Goal: Check status: Check status

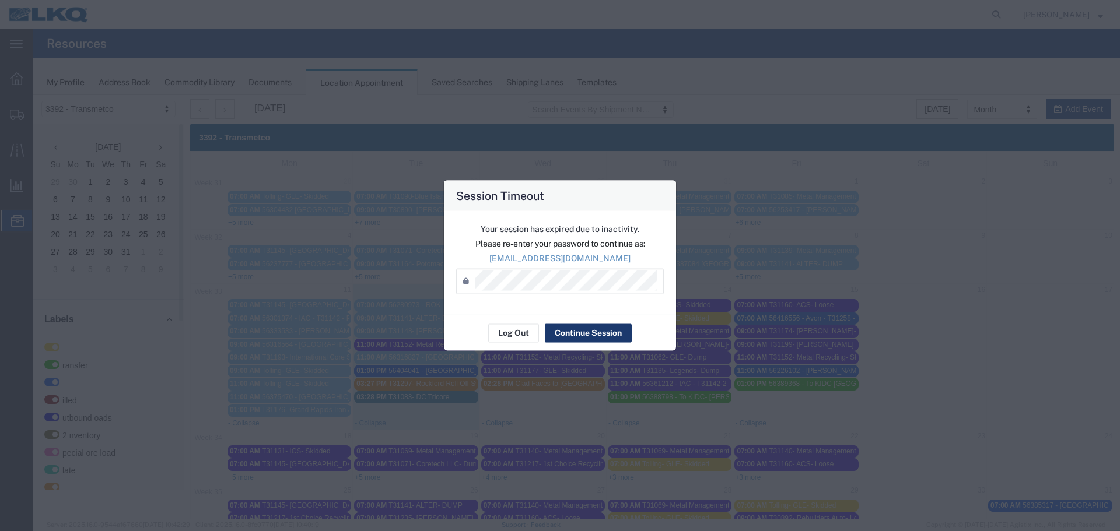
click at [576, 336] on button "Continue Session" at bounding box center [588, 333] width 87 height 19
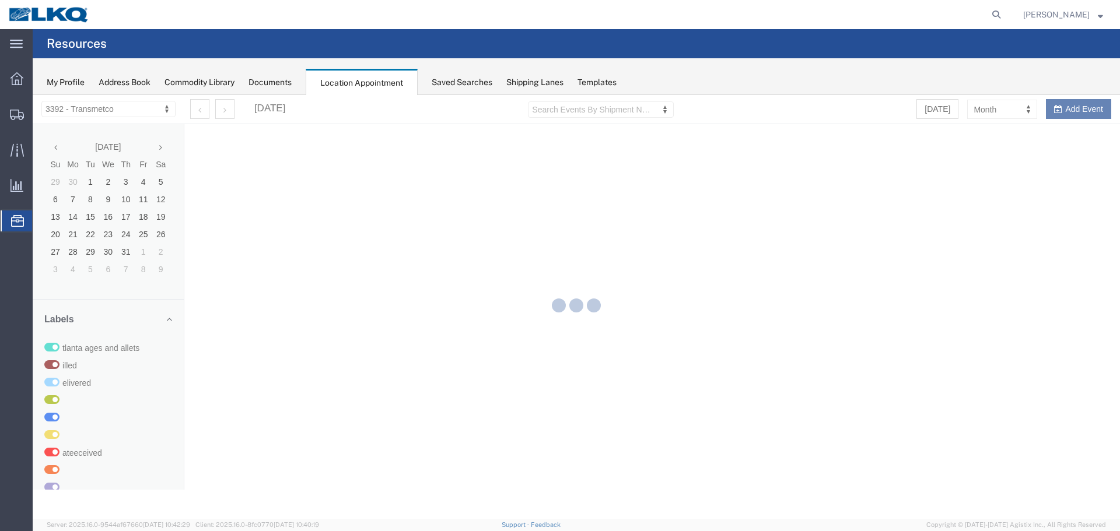
select select "28018"
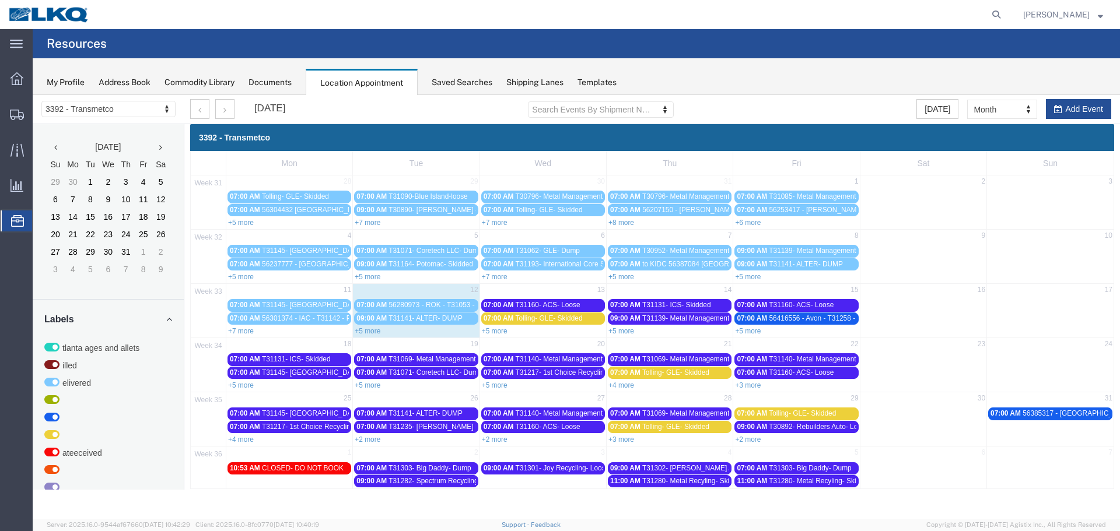
click at [0, 0] on span "Location Appointment" at bounding box center [0, 0] width 0 height 0
click at [370, 331] on link "+5 more" at bounding box center [368, 331] width 26 height 8
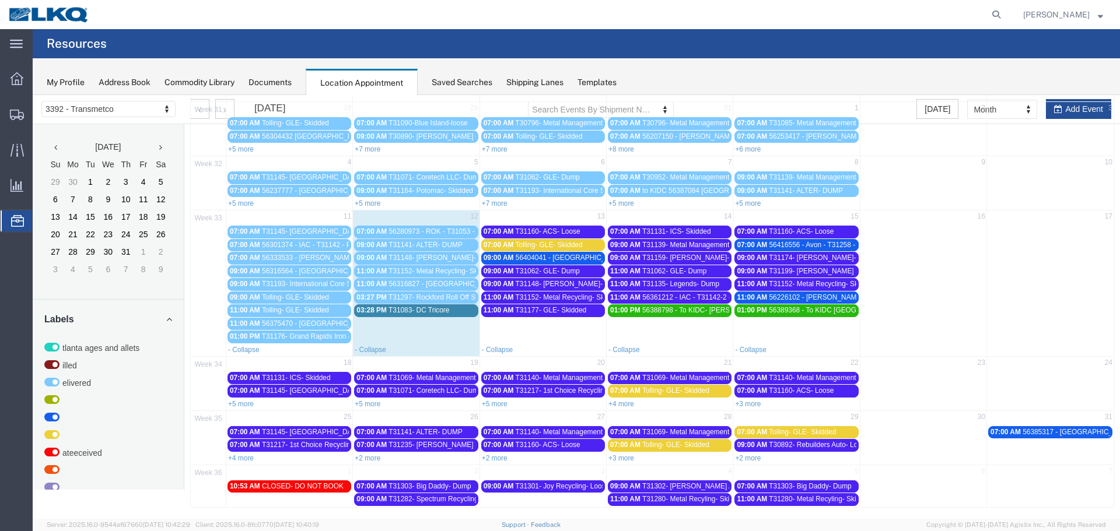
scroll to position [75, 0]
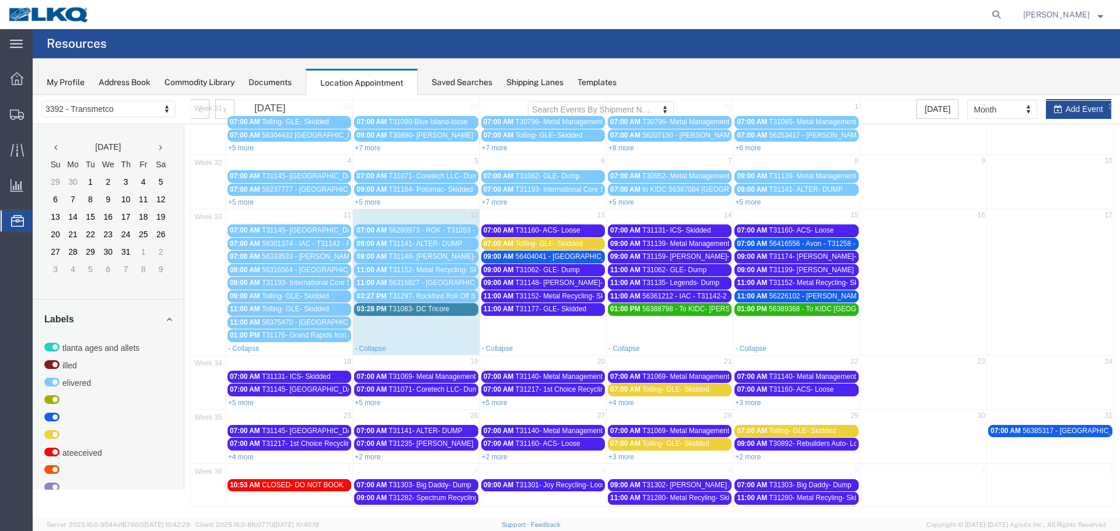
click at [535, 232] on span "T31160- ACS- Loose" at bounding box center [548, 230] width 65 height 8
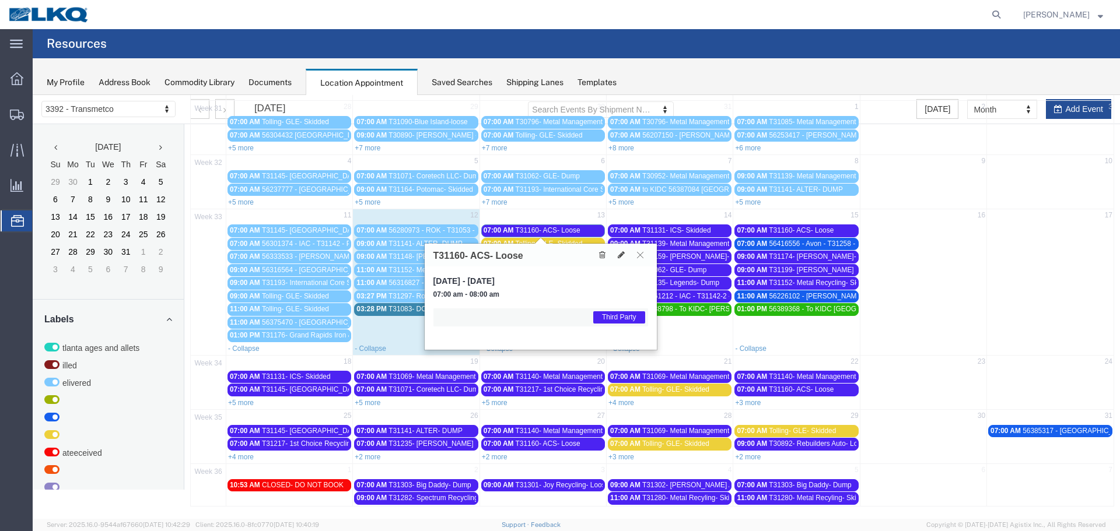
click at [638, 255] on icon at bounding box center [640, 254] width 6 height 7
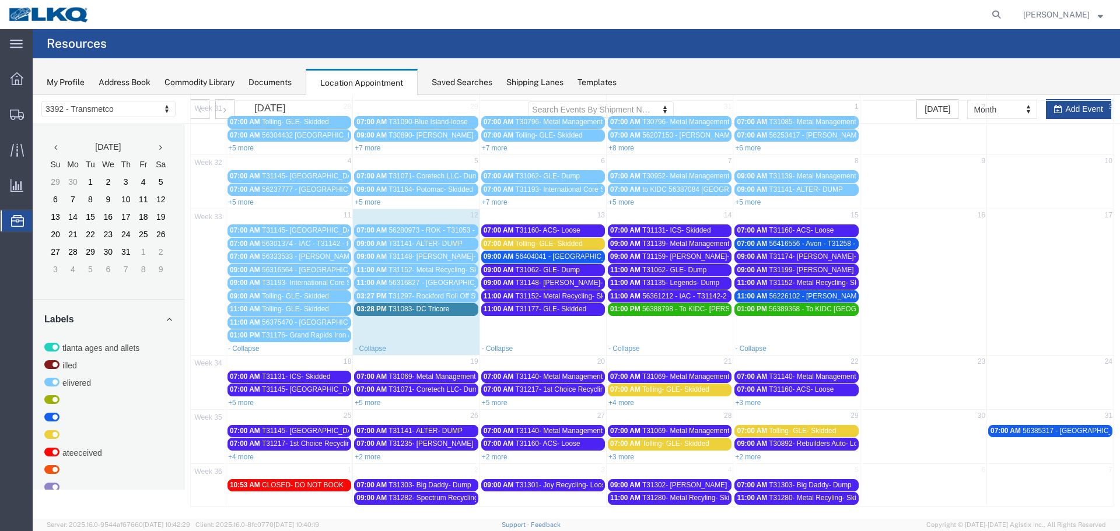
click at [559, 244] on span "Tolling- GLE- Skidded" at bounding box center [549, 244] width 67 height 8
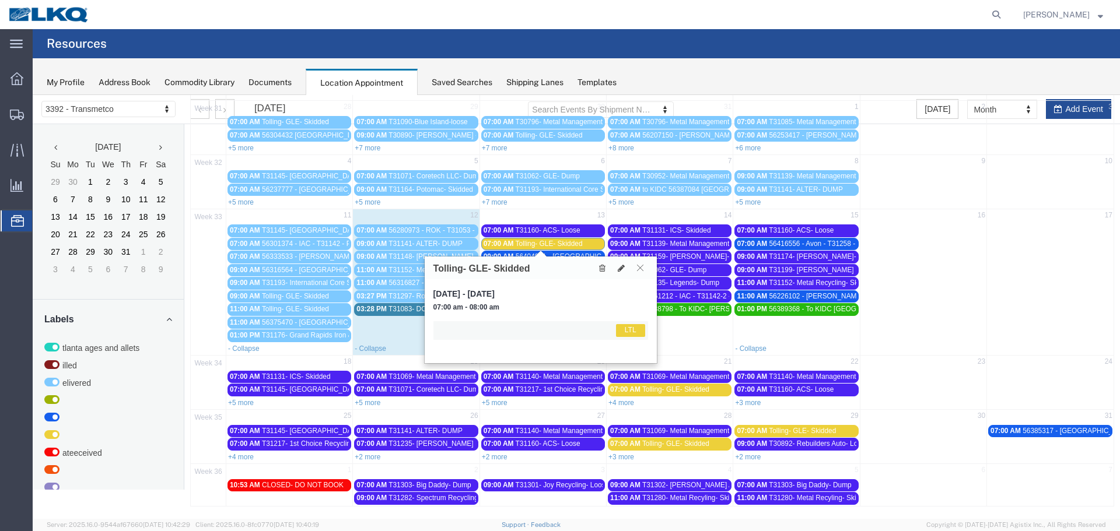
click at [643, 263] on button at bounding box center [640, 267] width 16 height 11
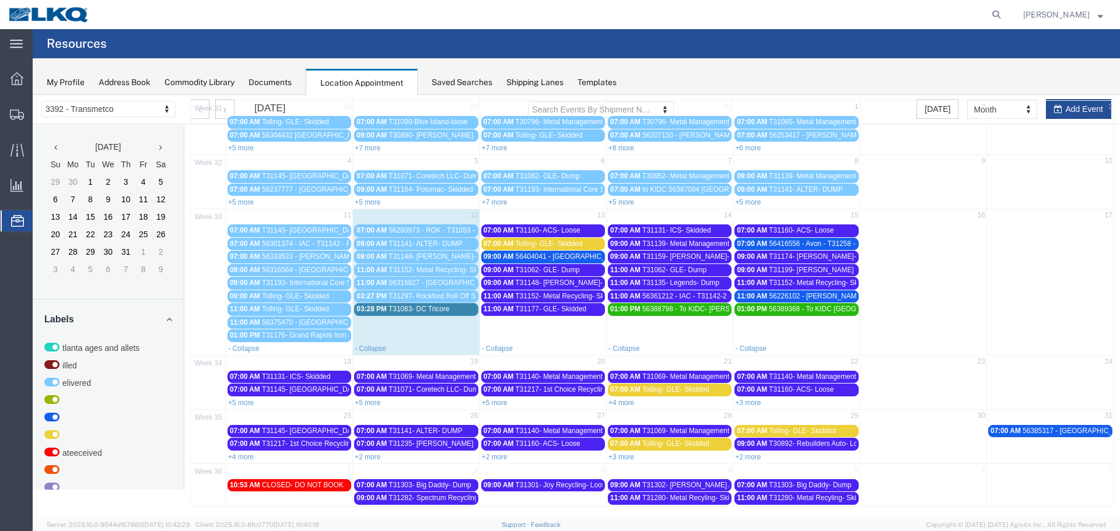
click at [579, 256] on span "56404041 - [GEOGRAPHIC_DATA] - T31259 - Palletized **WORK IN**" at bounding box center [625, 257] width 218 height 8
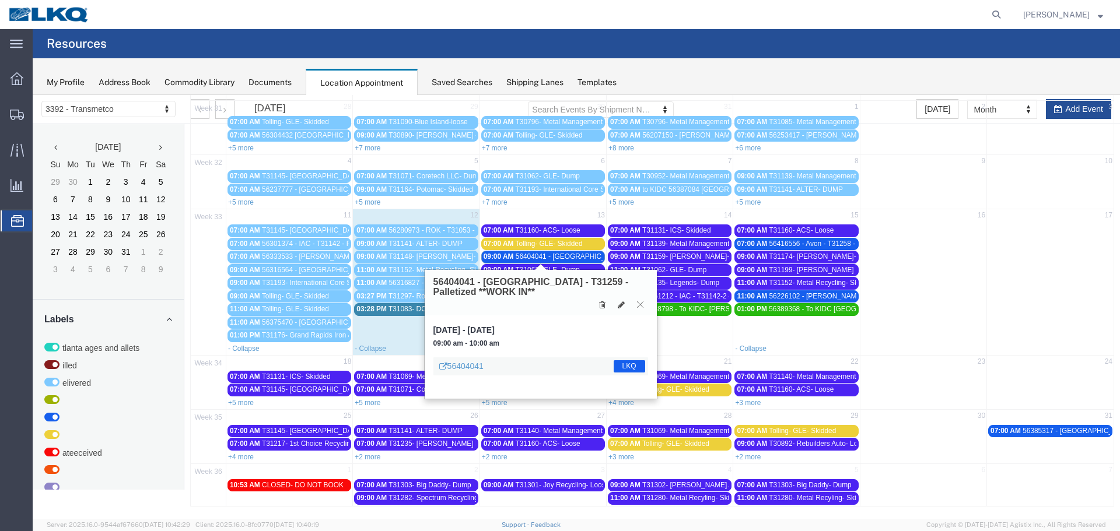
click at [635, 303] on button at bounding box center [640, 304] width 16 height 11
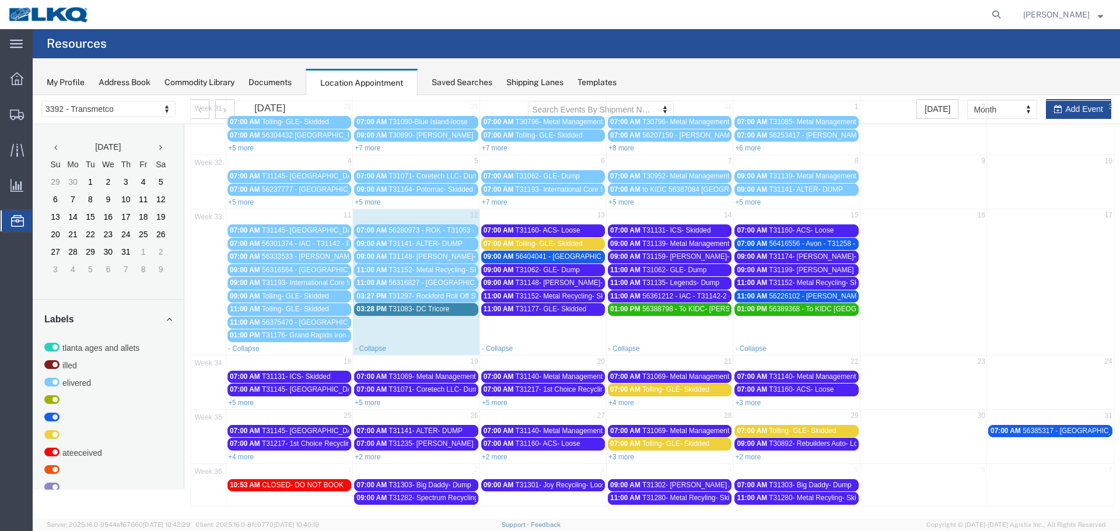
click at [544, 268] on span "T31062- GLE- Dump" at bounding box center [548, 270] width 64 height 8
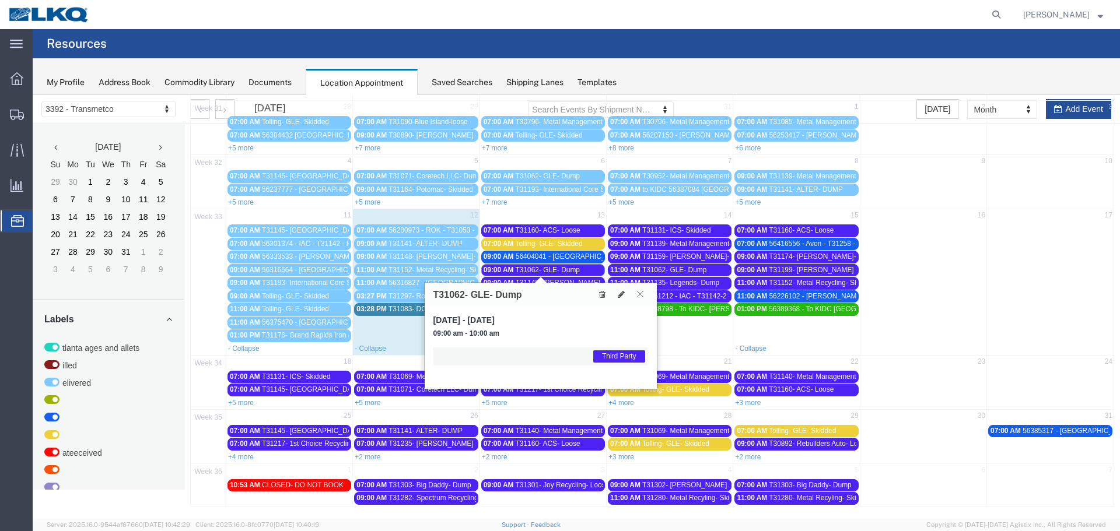
click at [637, 294] on icon at bounding box center [640, 293] width 6 height 7
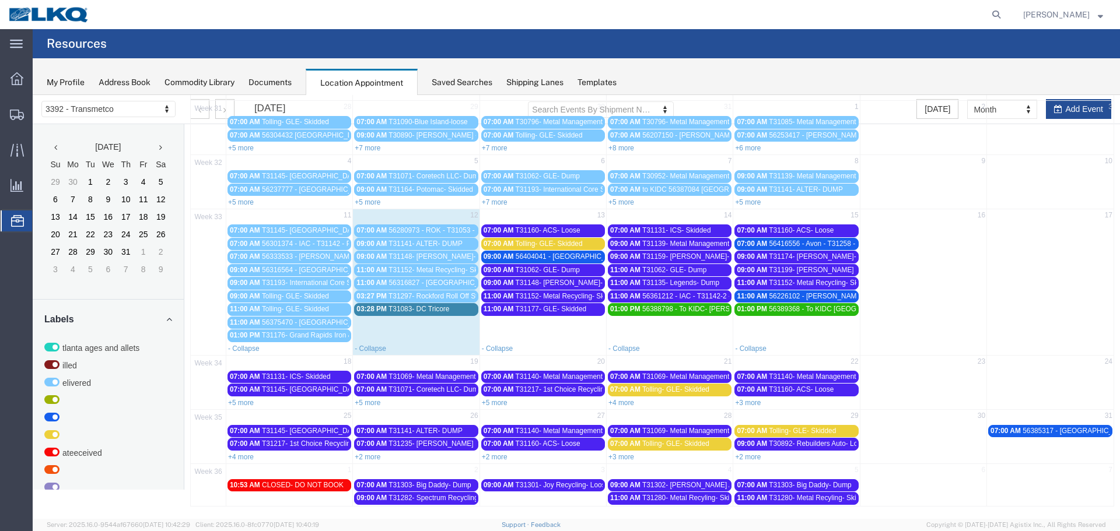
click at [566, 286] on span "T31148- [PERSON_NAME]- Skidded" at bounding box center [573, 283] width 114 height 8
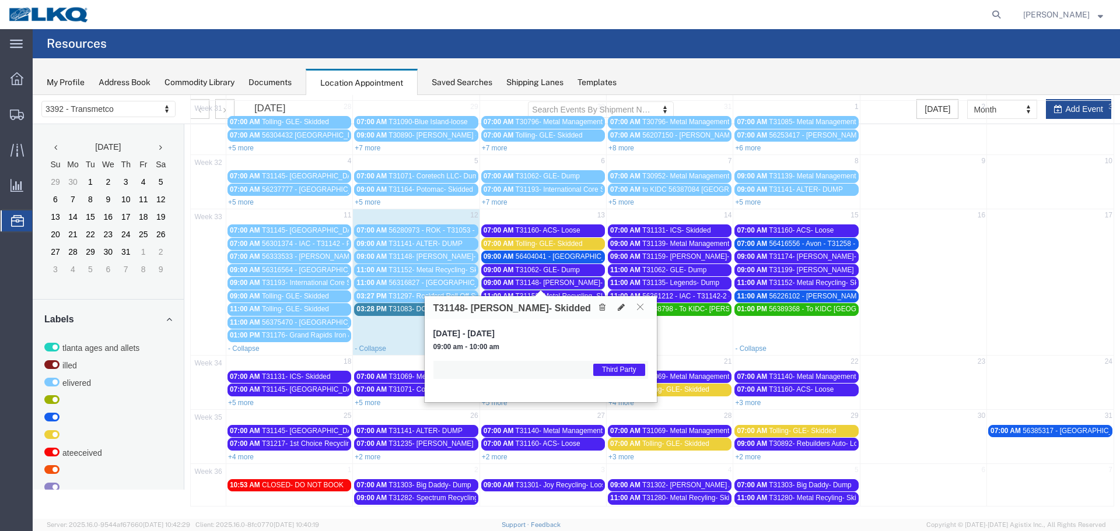
click at [635, 309] on button at bounding box center [640, 307] width 16 height 11
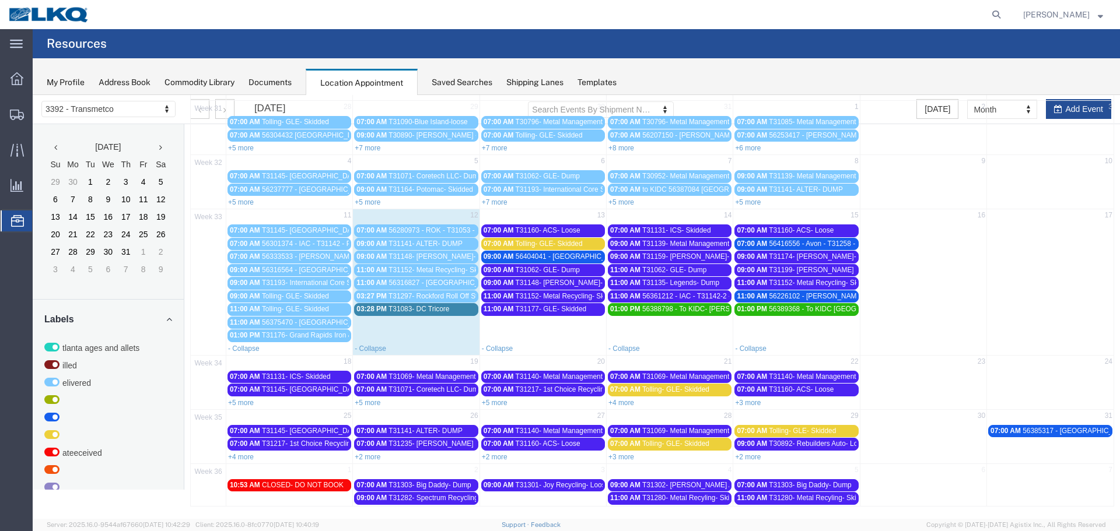
click at [568, 296] on span "T31152- Metal Recycling- Skidded" at bounding box center [569, 296] width 106 height 8
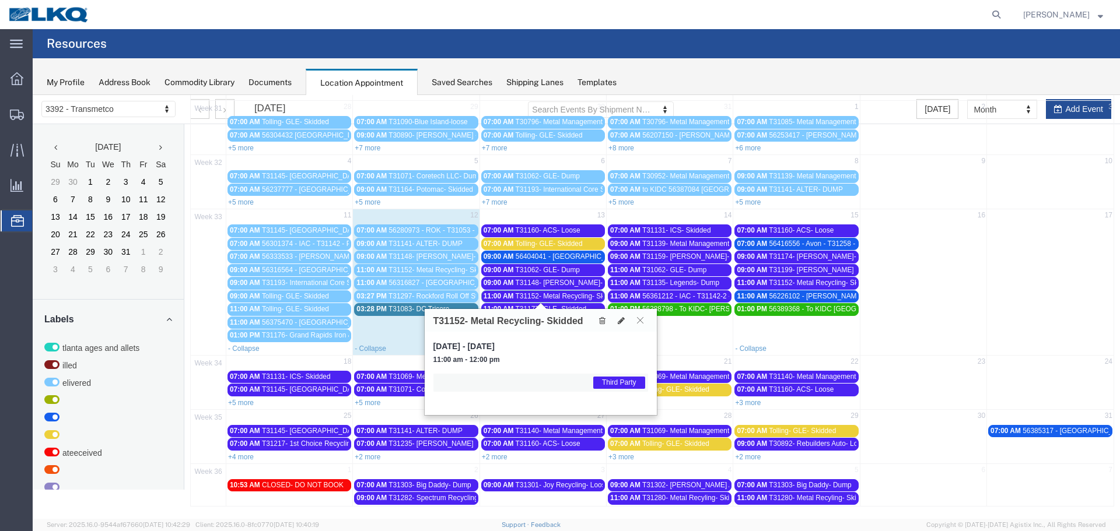
click at [635, 321] on button at bounding box center [640, 320] width 16 height 11
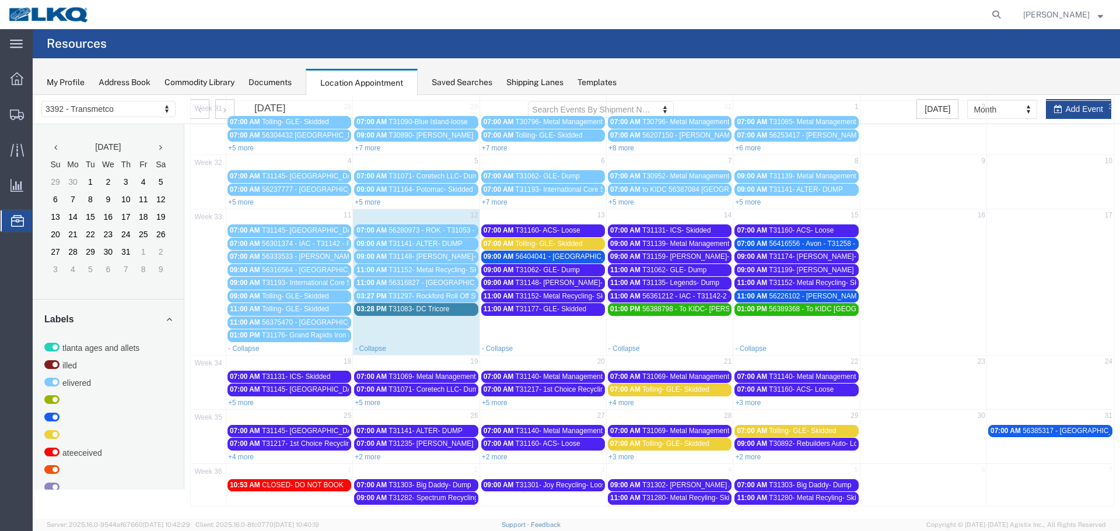
click at [561, 311] on span "T31177- GLE- Skidded" at bounding box center [551, 309] width 71 height 8
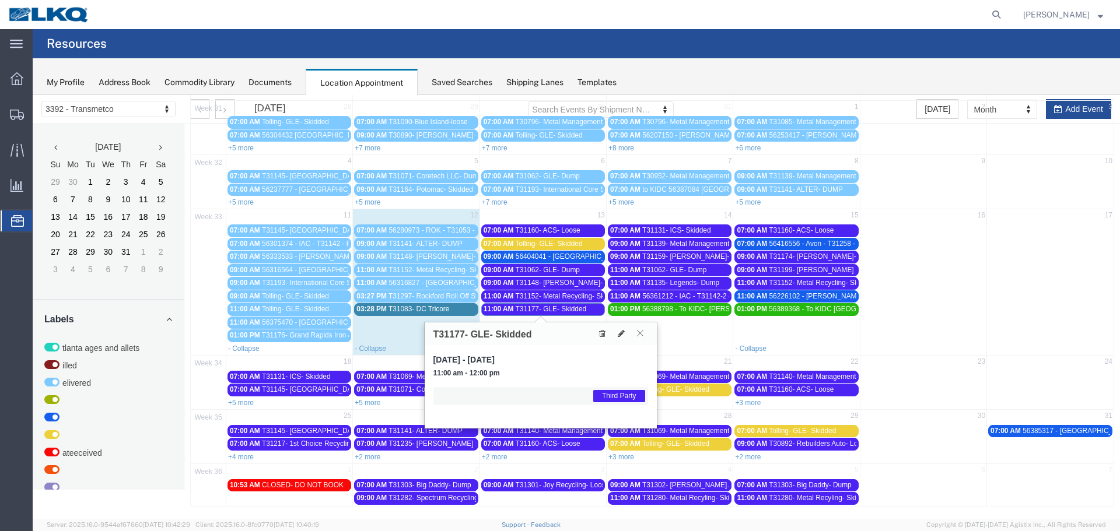
click at [637, 330] on icon at bounding box center [640, 333] width 6 height 7
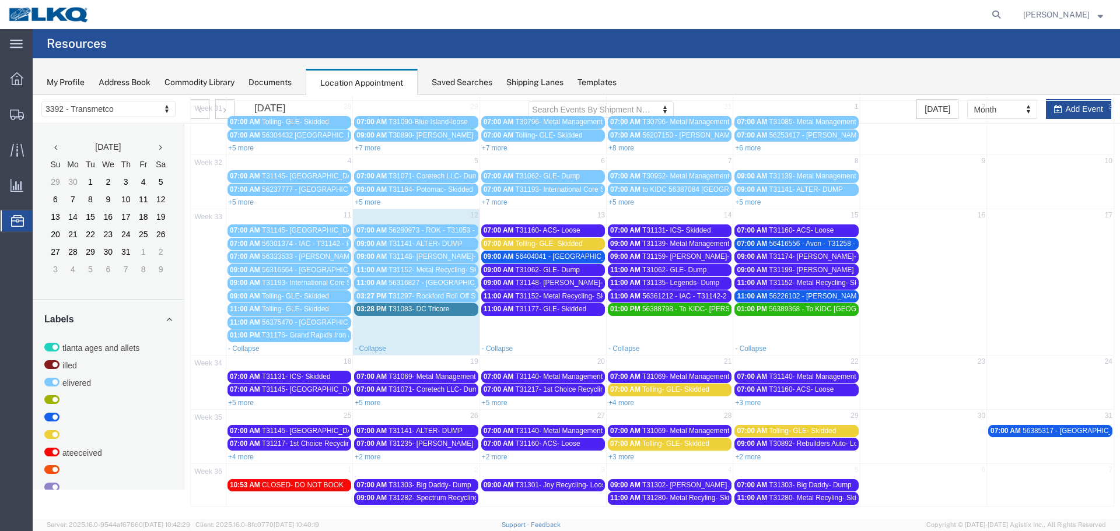
click at [533, 226] on span "T31160- ACS- Loose" at bounding box center [548, 230] width 65 height 8
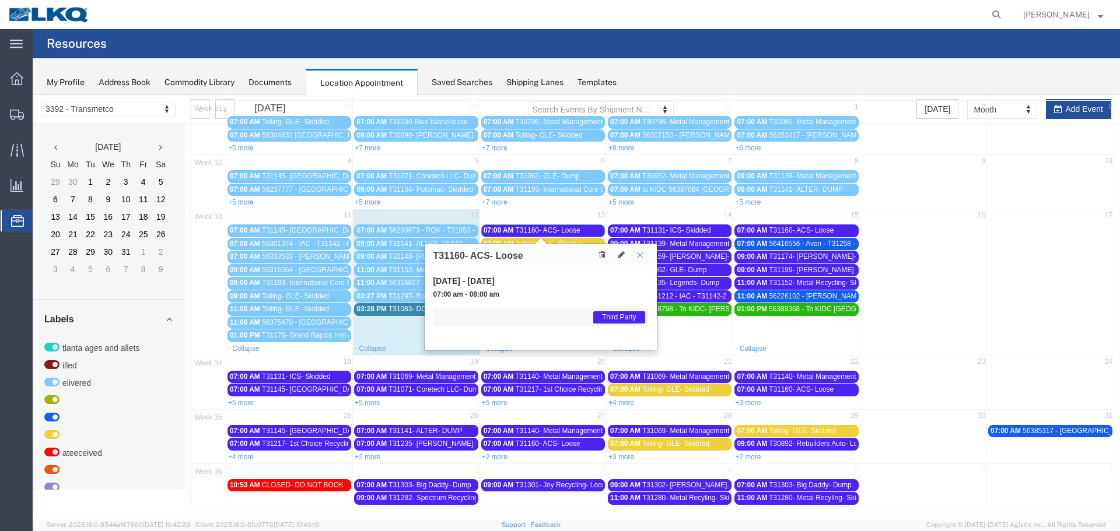
click at [637, 255] on icon at bounding box center [640, 254] width 6 height 7
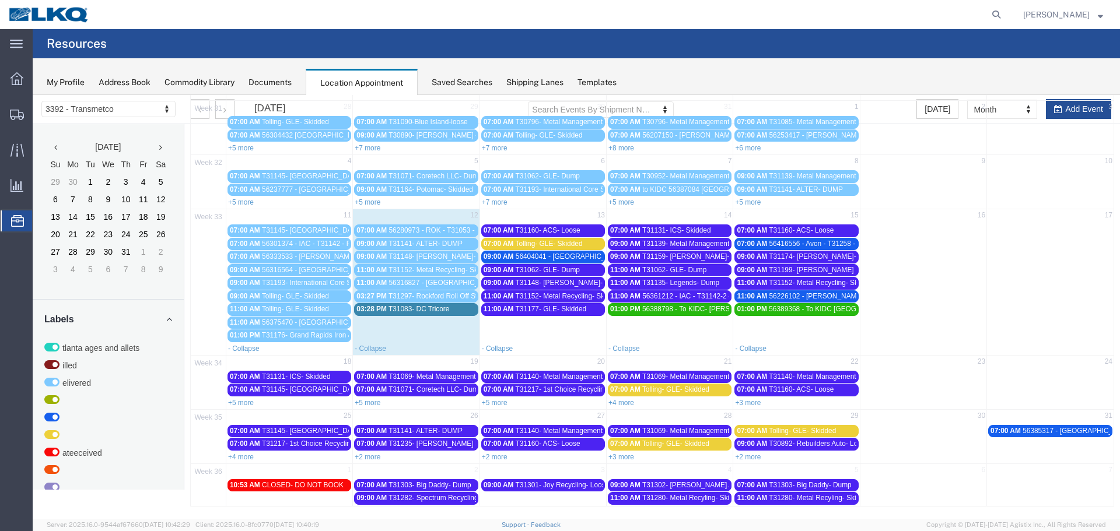
click at [573, 268] on span "T31062- GLE- Dump" at bounding box center [548, 270] width 64 height 8
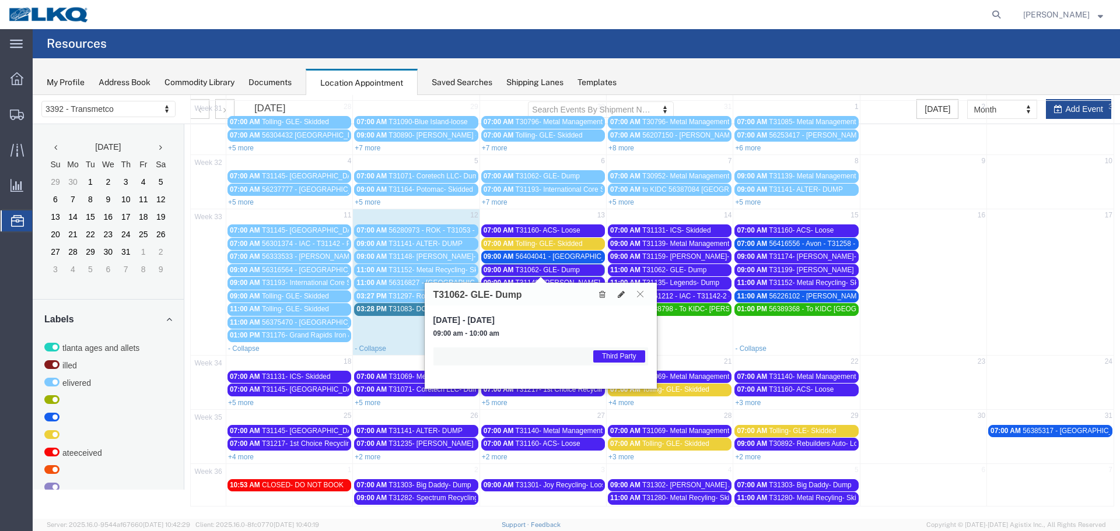
click at [641, 293] on icon at bounding box center [640, 293] width 6 height 7
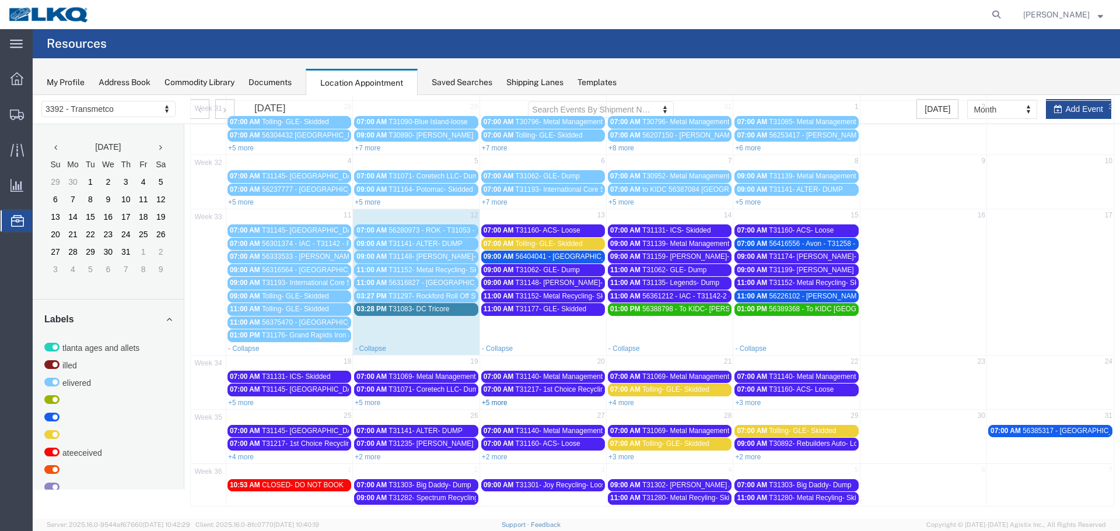
click at [488, 405] on link "+5 more" at bounding box center [495, 403] width 26 height 8
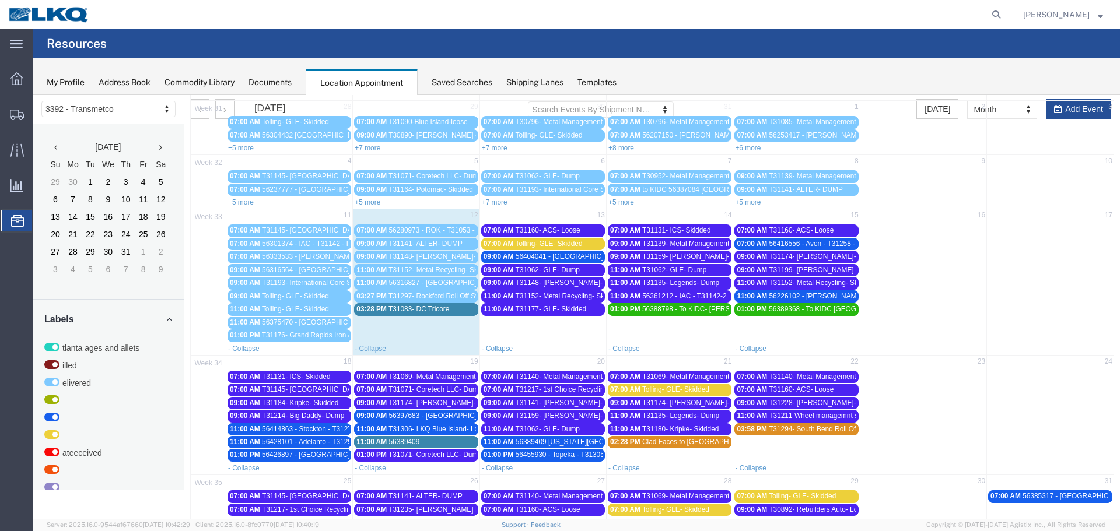
click at [684, 230] on span "T31131- ICS- Skidded" at bounding box center [676, 230] width 69 height 8
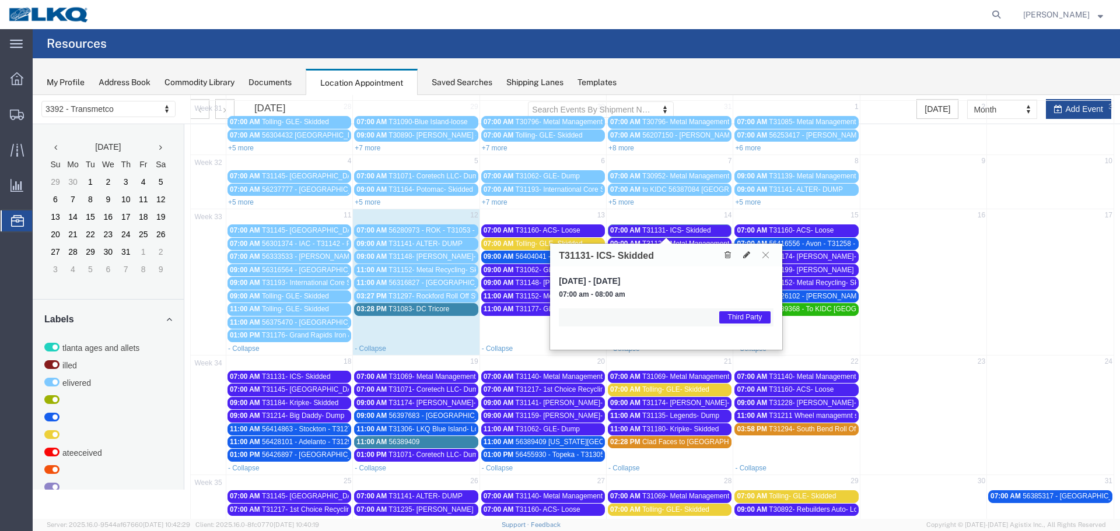
click at [766, 253] on icon at bounding box center [765, 254] width 6 height 7
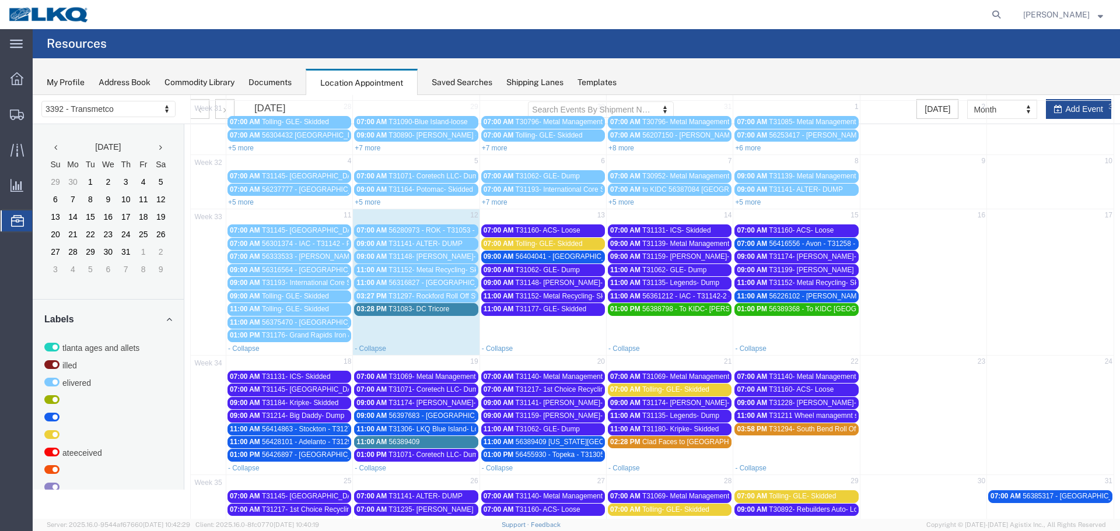
click at [703, 243] on span "T31139- Metal Management- Dump" at bounding box center [697, 244] width 110 height 8
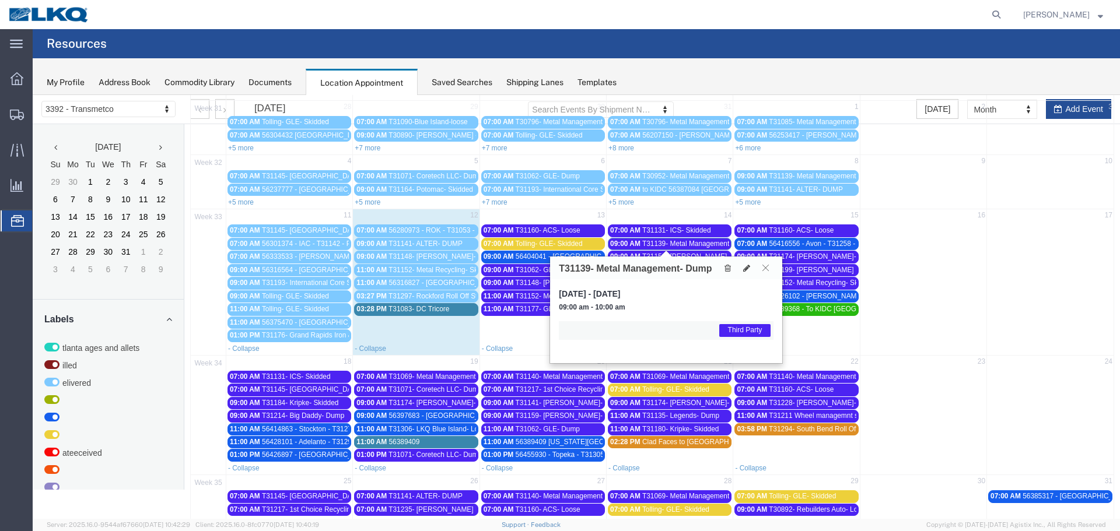
click at [764, 268] on icon at bounding box center [765, 267] width 6 height 7
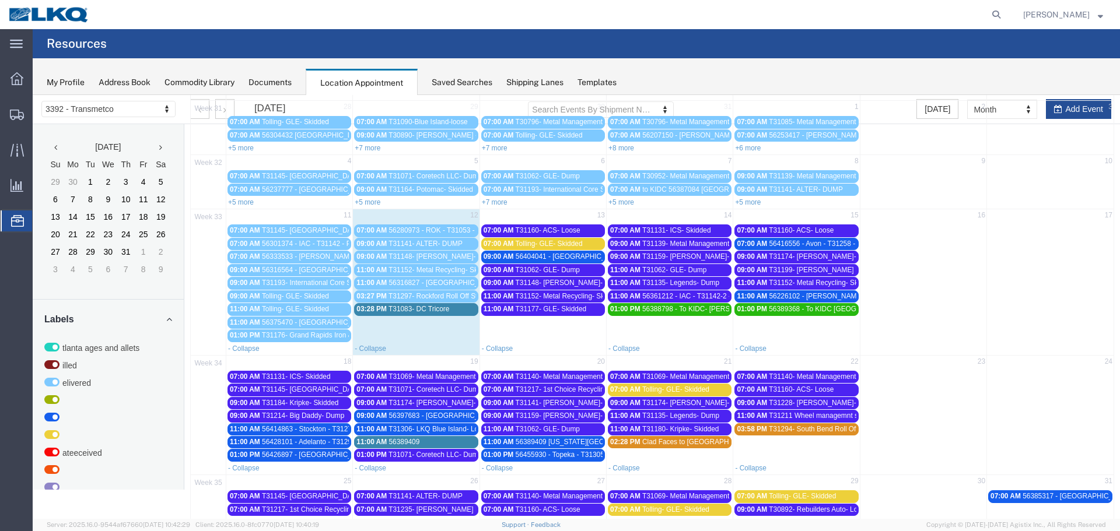
click at [693, 271] on span "T31062- GLE- Dump" at bounding box center [674, 270] width 64 height 8
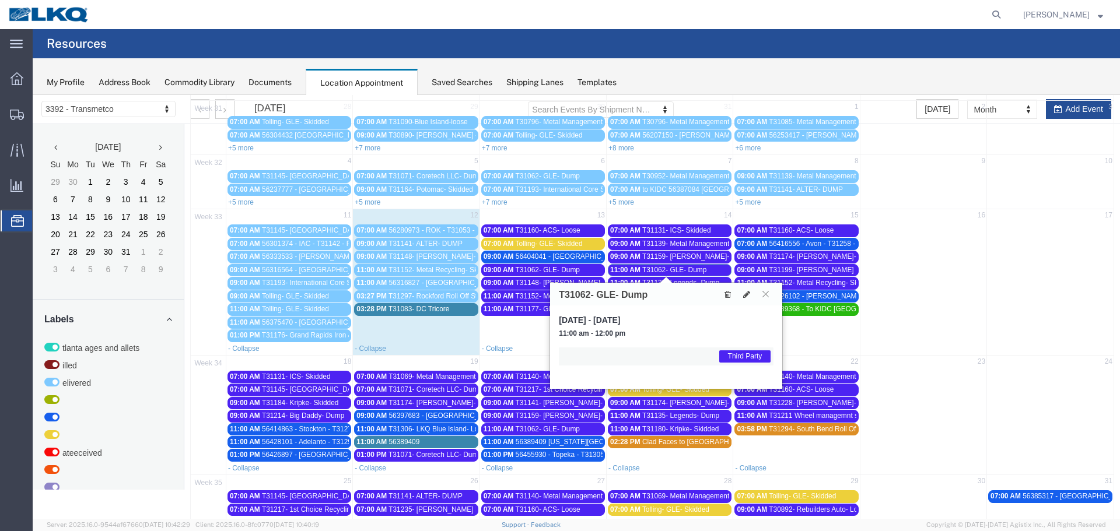
click at [764, 295] on icon at bounding box center [765, 293] width 6 height 7
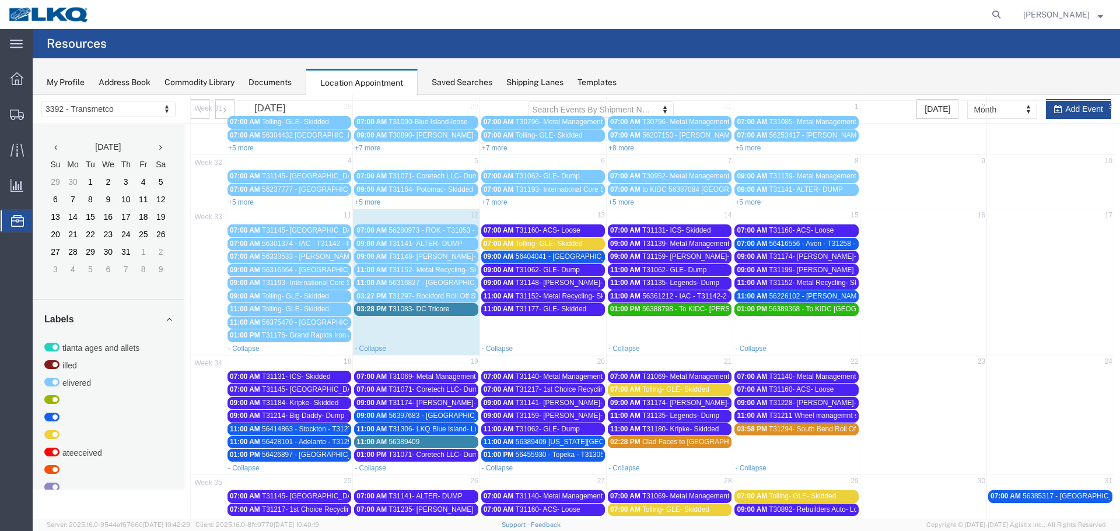
click at [845, 267] on span "T31199- [PERSON_NAME] Recycling- Dump" at bounding box center [838, 270] width 139 height 8
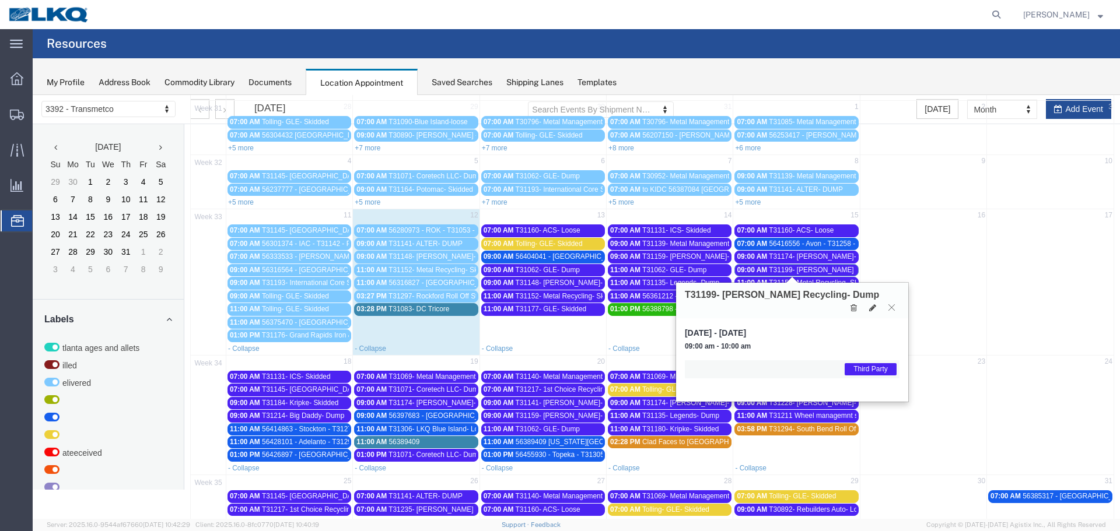
click at [890, 304] on icon at bounding box center [891, 307] width 6 height 7
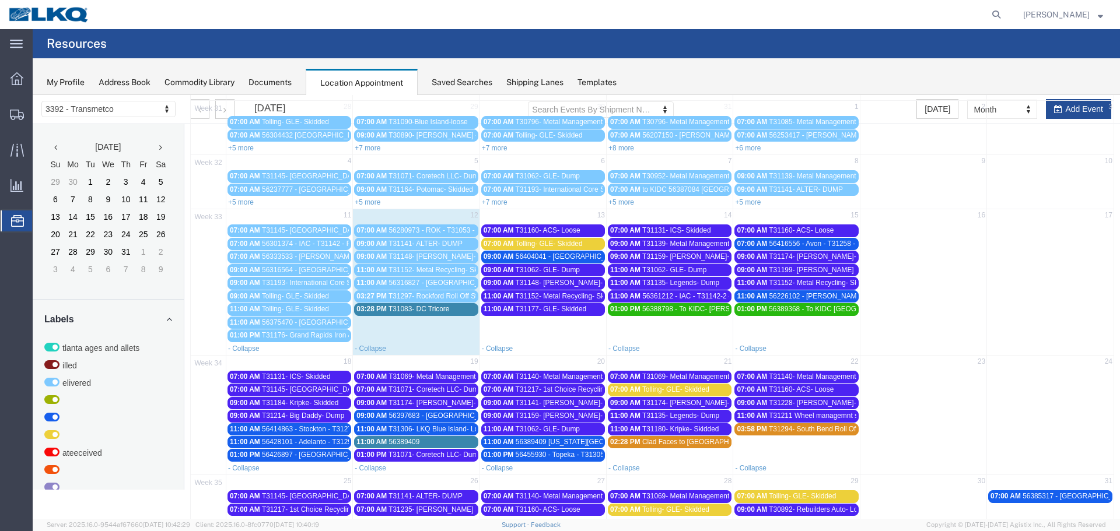
click at [846, 283] on span "T31152- Metal Recycling- Skidded" at bounding box center [822, 283] width 106 height 8
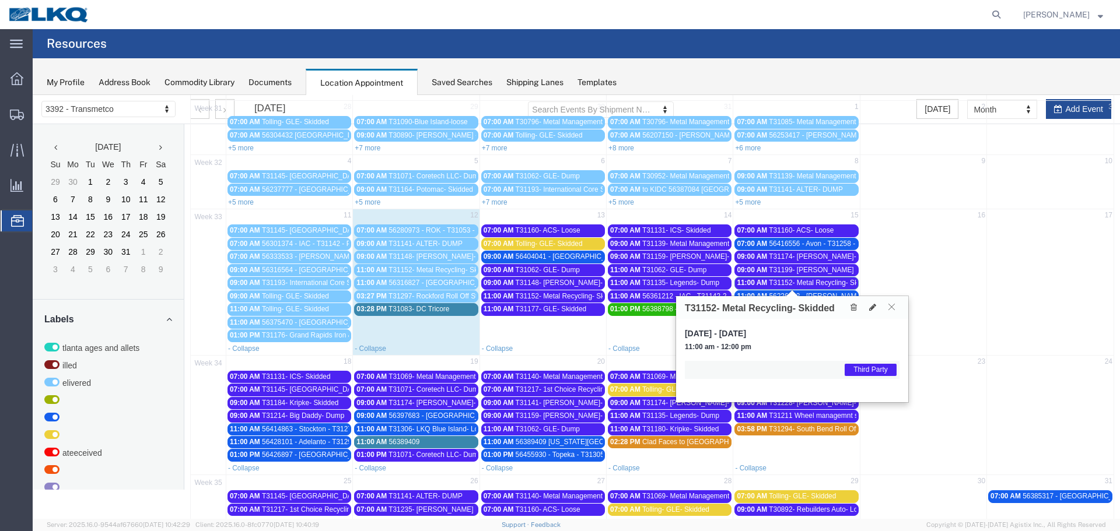
click at [890, 309] on icon at bounding box center [891, 306] width 6 height 7
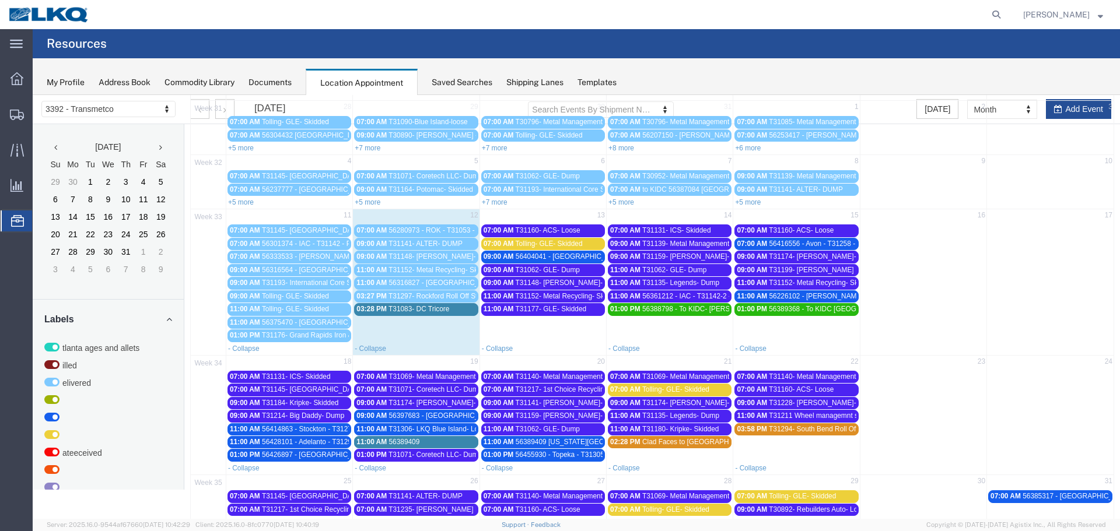
click at [836, 268] on span "T31199- [PERSON_NAME] Recycling- Dump" at bounding box center [838, 270] width 139 height 8
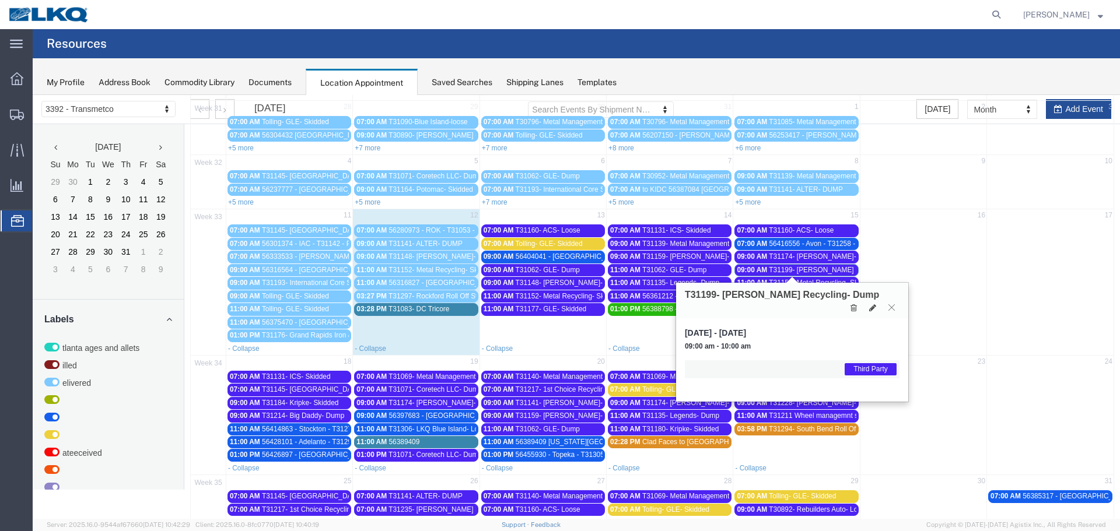
click at [891, 304] on icon at bounding box center [891, 307] width 6 height 7
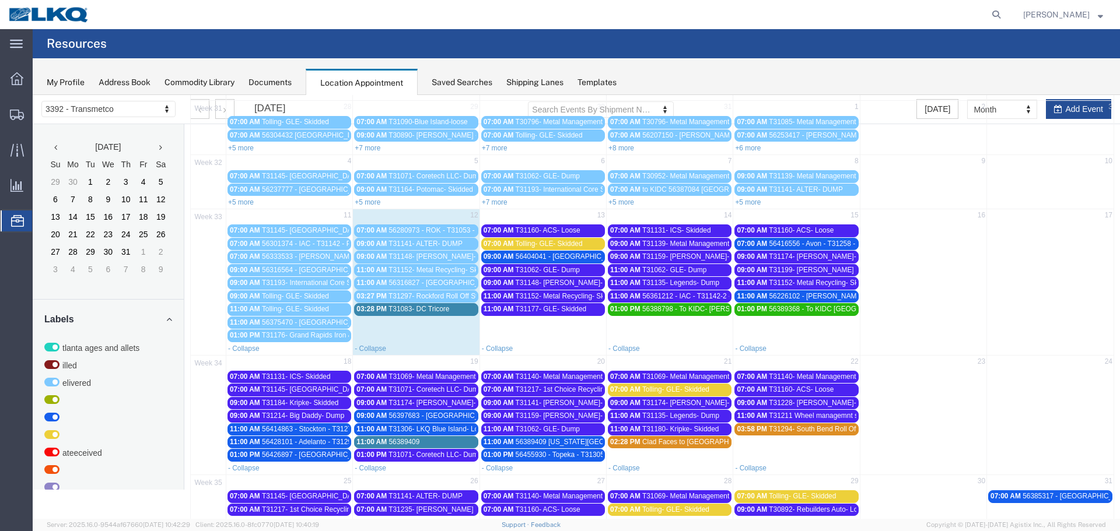
click at [787, 260] on span "T31174- [PERSON_NAME]- Skidded" at bounding box center [826, 257] width 114 height 8
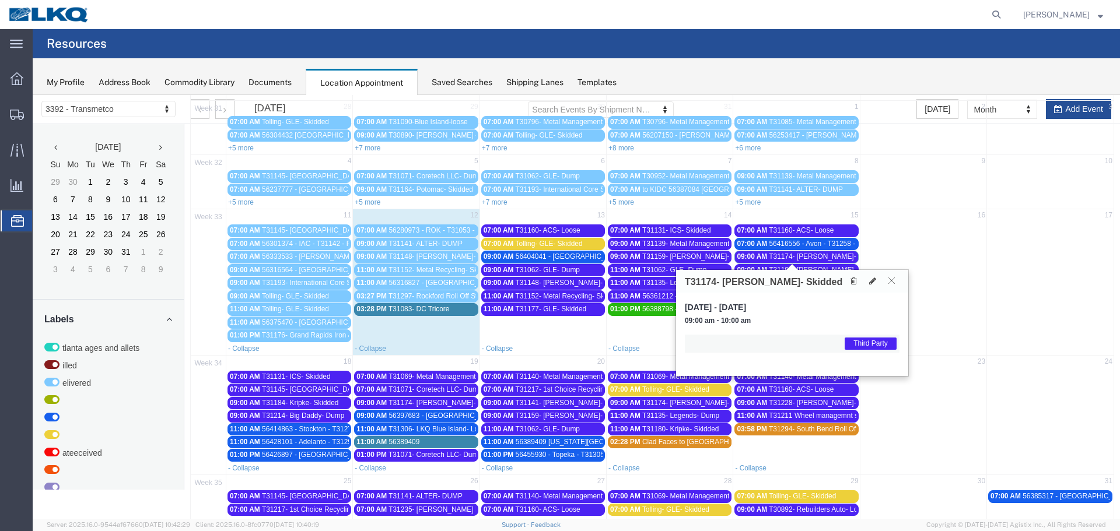
click at [891, 283] on icon at bounding box center [891, 280] width 6 height 7
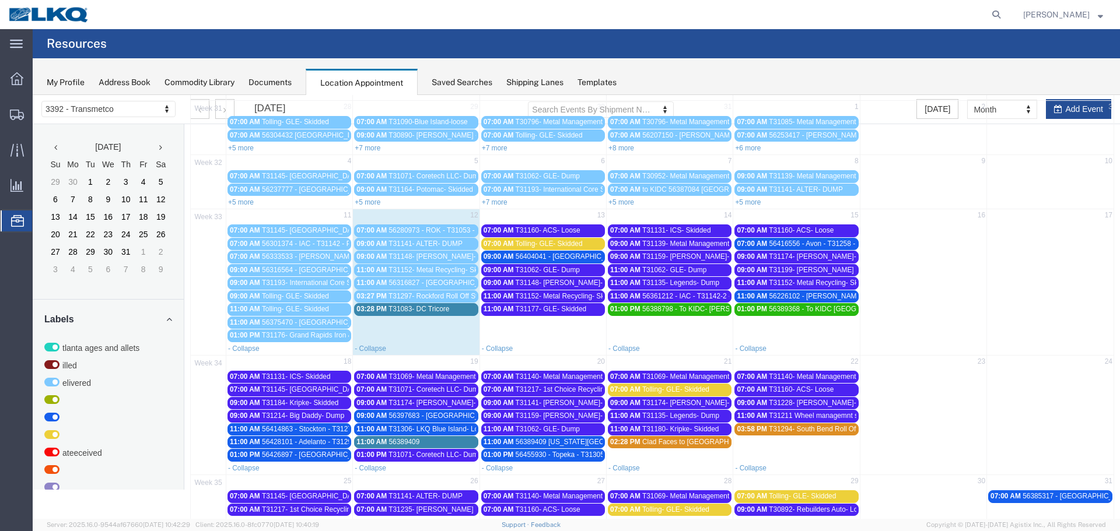
click at [818, 232] on span "T31160- ACS- Loose" at bounding box center [801, 230] width 65 height 8
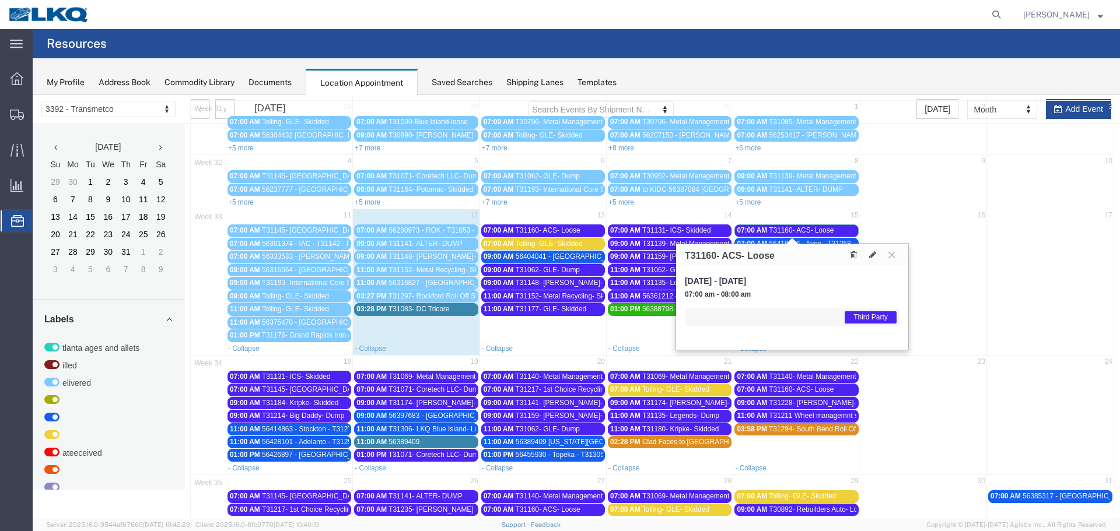
click at [892, 252] on icon at bounding box center [891, 254] width 6 height 7
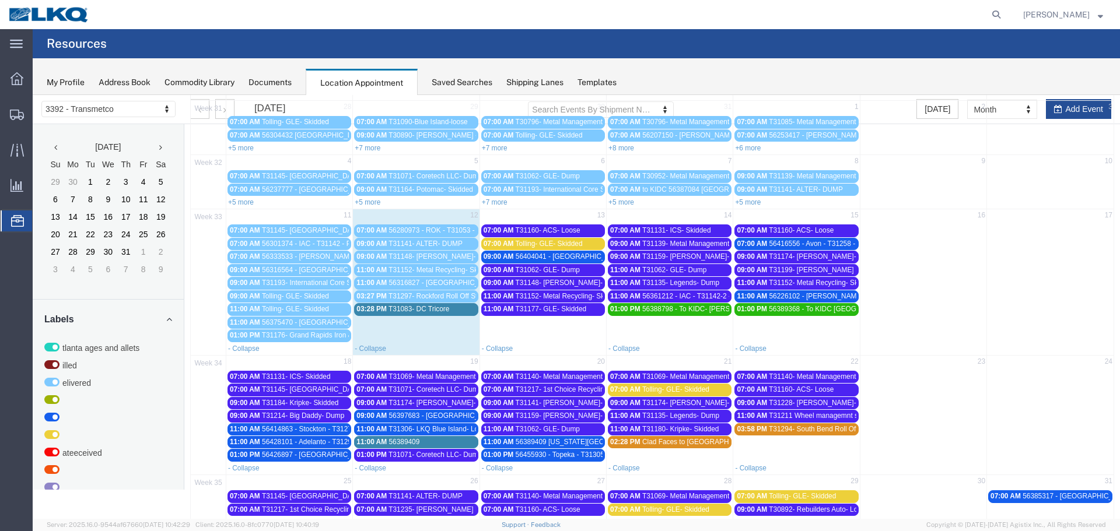
click at [786, 245] on span "56416556 - Avon - T31258 - Palletized" at bounding box center [828, 244] width 118 height 8
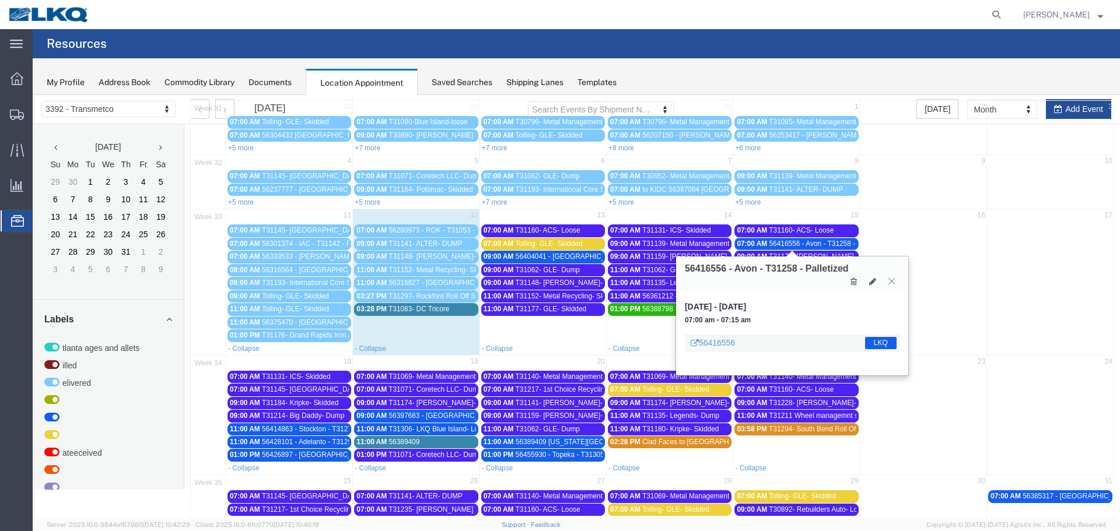
click at [890, 280] on icon at bounding box center [891, 281] width 6 height 7
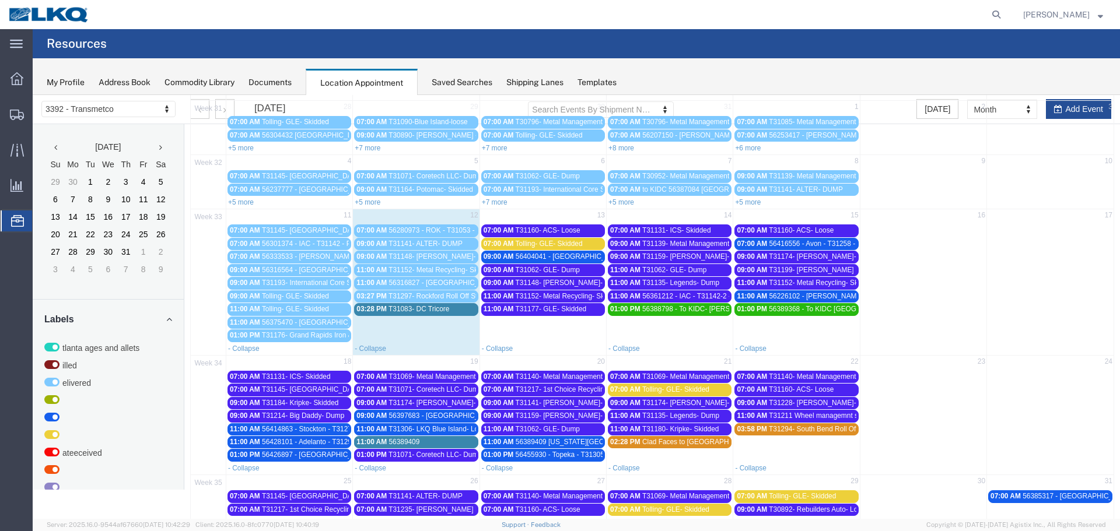
click at [835, 293] on span "56226102 - [PERSON_NAME] - T31173 - Palletized" at bounding box center [849, 296] width 160 height 8
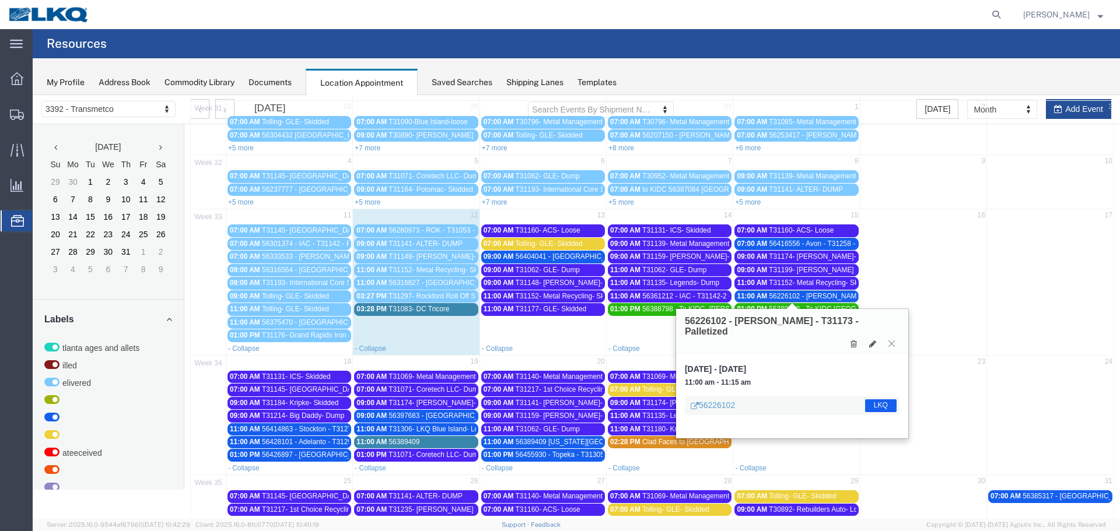
click at [892, 340] on icon at bounding box center [891, 343] width 6 height 7
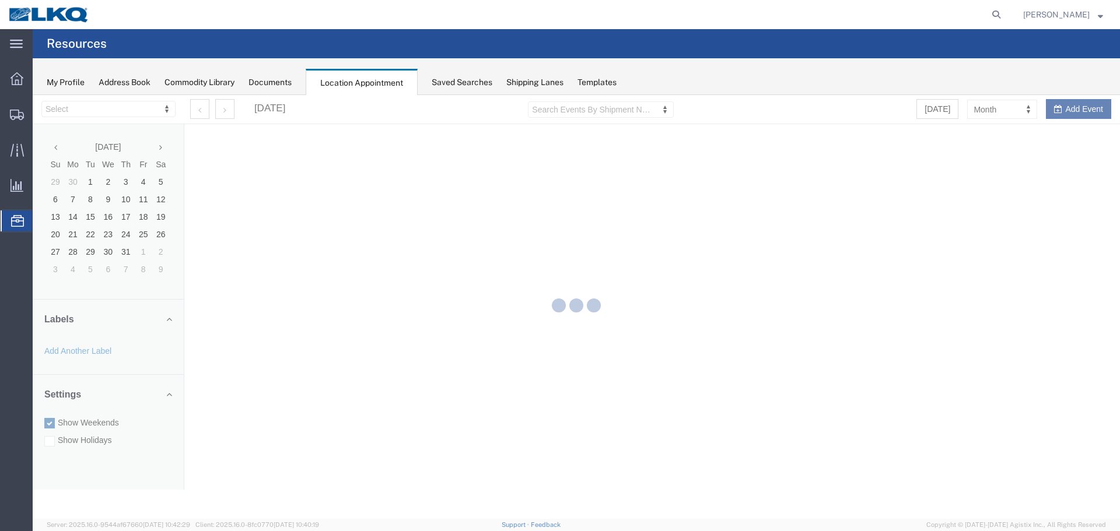
select select "28018"
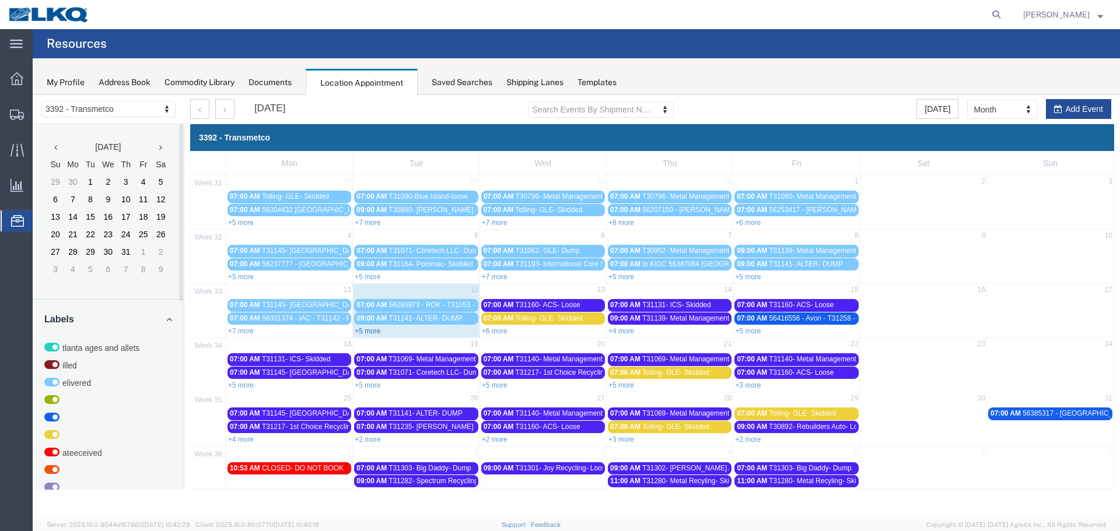
click at [369, 332] on link "+5 more" at bounding box center [368, 331] width 26 height 8
